Goal: Find specific page/section

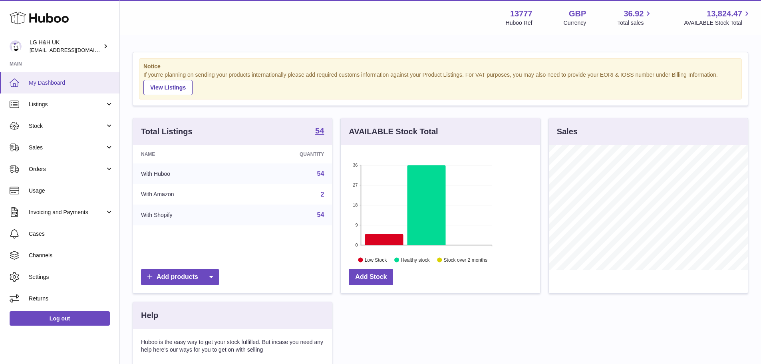
scroll to position [125, 199]
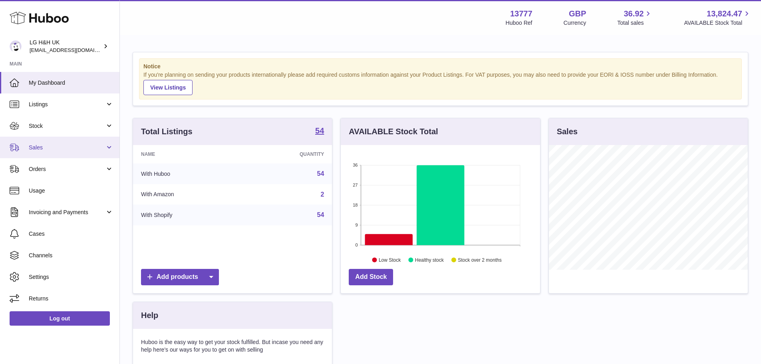
click at [50, 150] on span "Sales" at bounding box center [67, 148] width 76 height 8
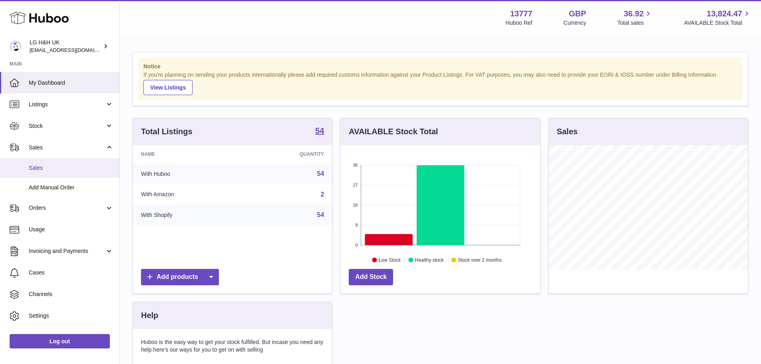
click at [42, 170] on span "Sales" at bounding box center [71, 168] width 85 height 8
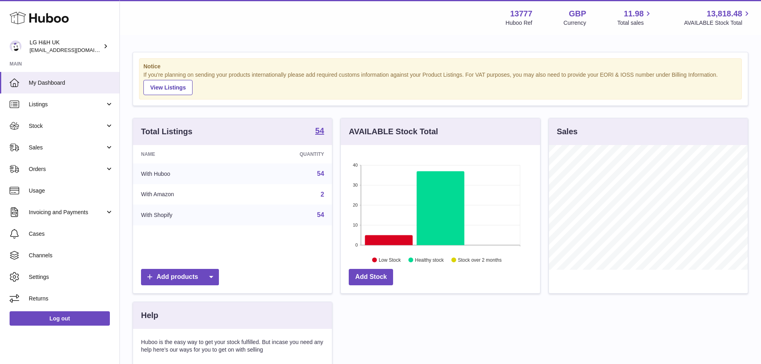
scroll to position [125, 199]
click at [62, 151] on span "Sales" at bounding box center [67, 148] width 76 height 8
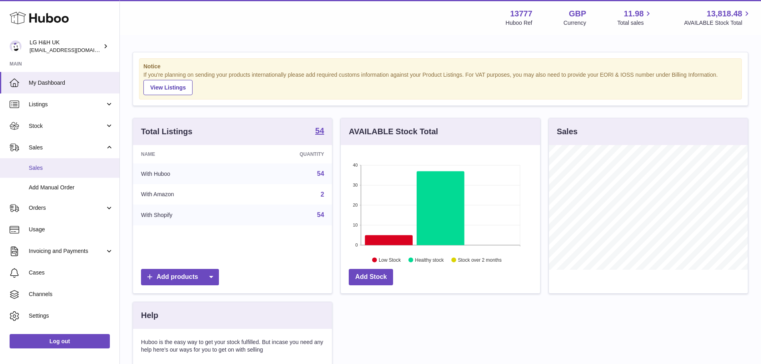
click at [36, 168] on span "Sales" at bounding box center [71, 168] width 85 height 8
